Goal: Task Accomplishment & Management: Manage account settings

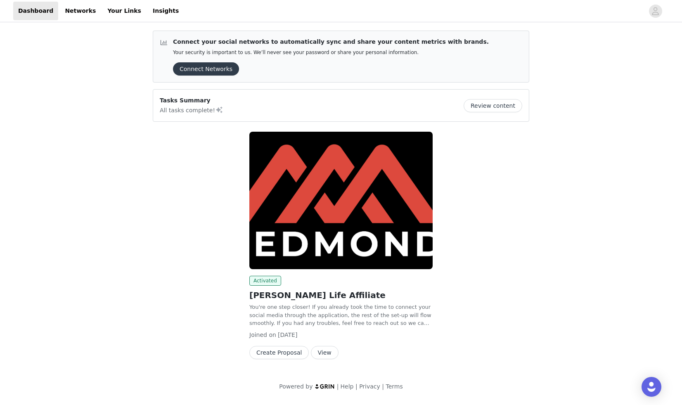
click at [333, 180] on img at bounding box center [340, 200] width 183 height 137
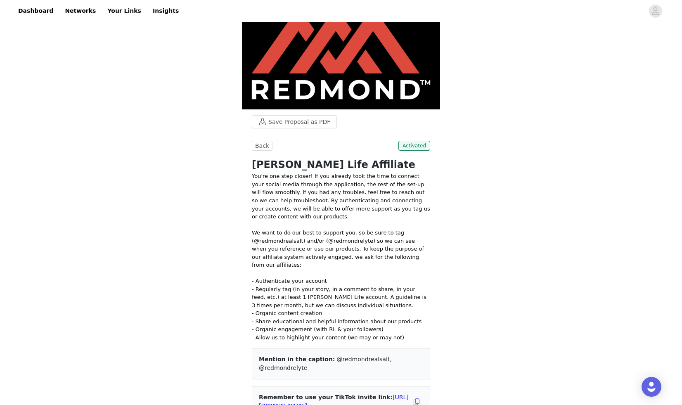
scroll to position [20, 0]
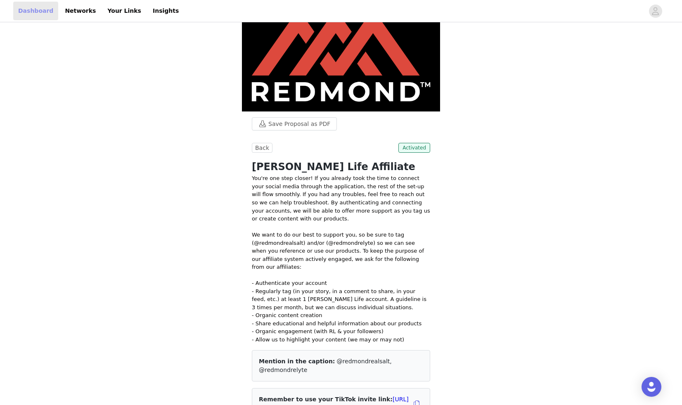
click at [36, 11] on link "Dashboard" at bounding box center [35, 11] width 45 height 19
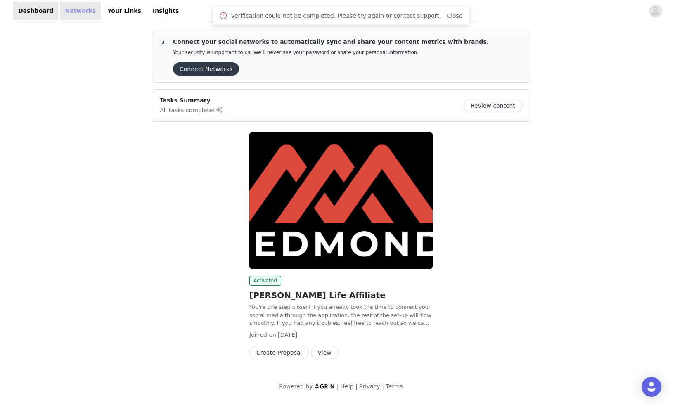
click at [69, 12] on link "Networks" at bounding box center [80, 11] width 41 height 19
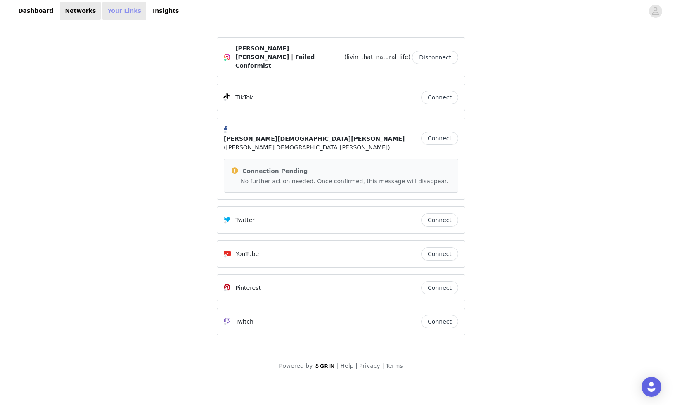
click at [115, 14] on link "Your Links" at bounding box center [124, 11] width 44 height 19
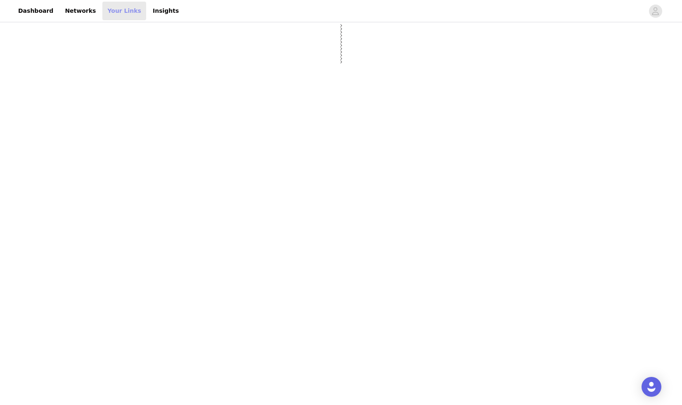
select select "12"
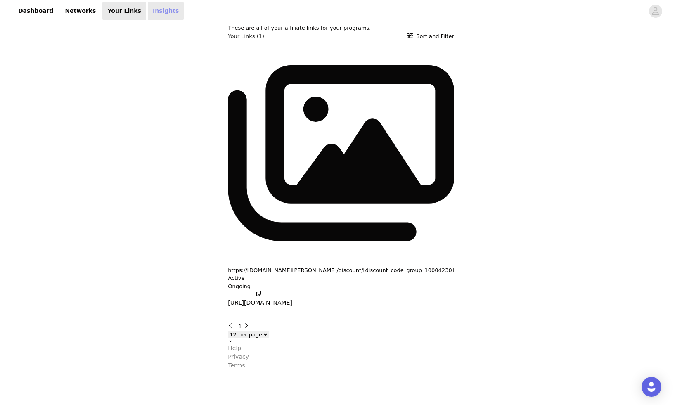
click at [152, 12] on link "Insights" at bounding box center [166, 11] width 36 height 19
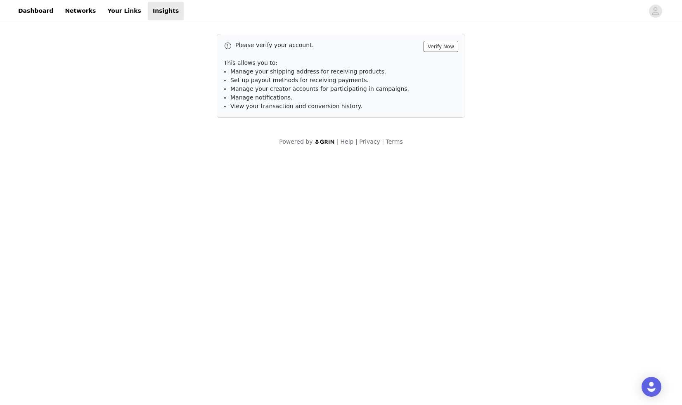
click at [443, 47] on button "Verify Now" at bounding box center [440, 46] width 35 height 11
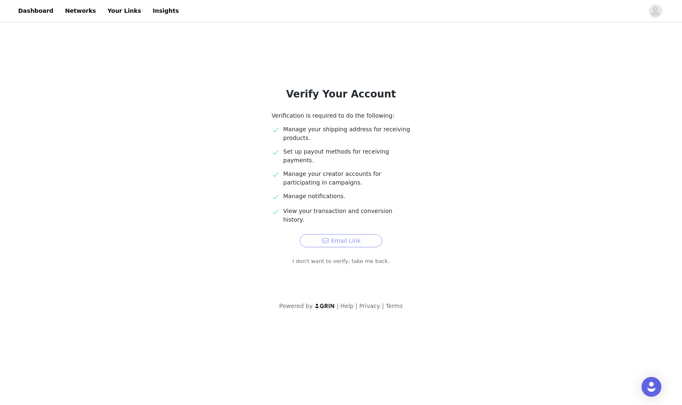
click at [355, 234] on button "Email Link" at bounding box center [341, 240] width 83 height 13
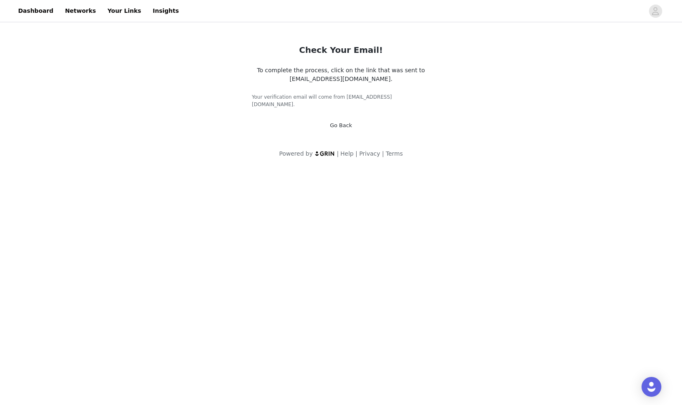
click at [353, 81] on span "To complete the process, click on the link that was sent to [EMAIL_ADDRESS][DOM…" at bounding box center [341, 74] width 168 height 15
